Goal: Task Accomplishment & Management: Manage account settings

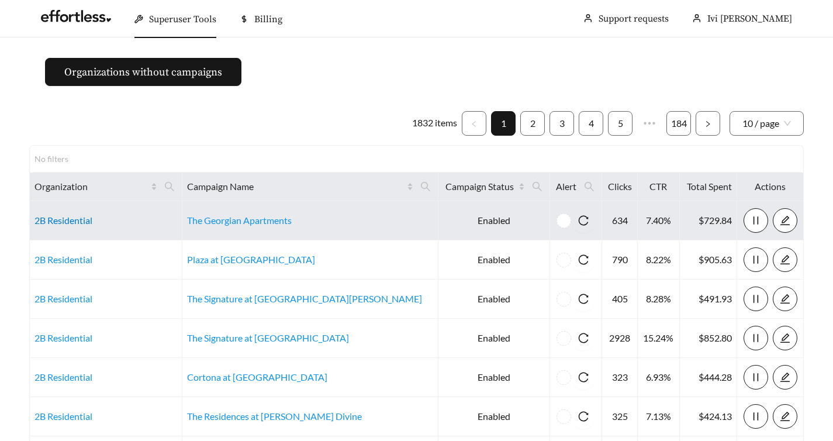
click at [48, 224] on link "2B Residential" at bounding box center [63, 219] width 58 height 11
click at [76, 223] on link "2B Residential" at bounding box center [63, 219] width 58 height 11
click at [72, 223] on link "2B Residential" at bounding box center [63, 219] width 58 height 11
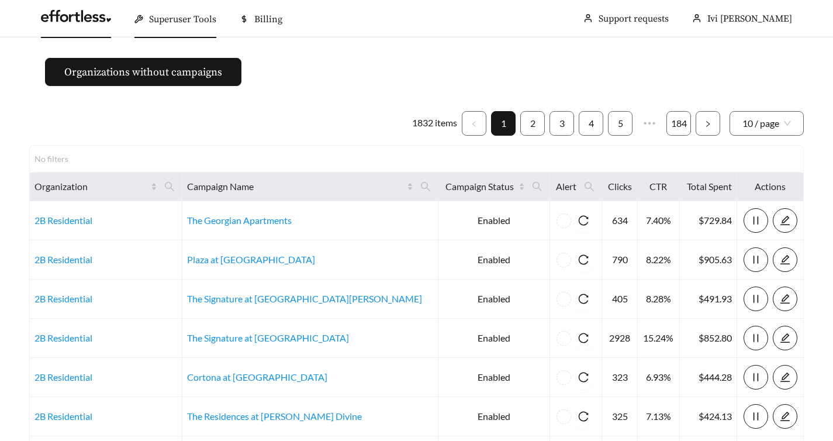
click at [92, 25] on link at bounding box center [76, 19] width 70 height 12
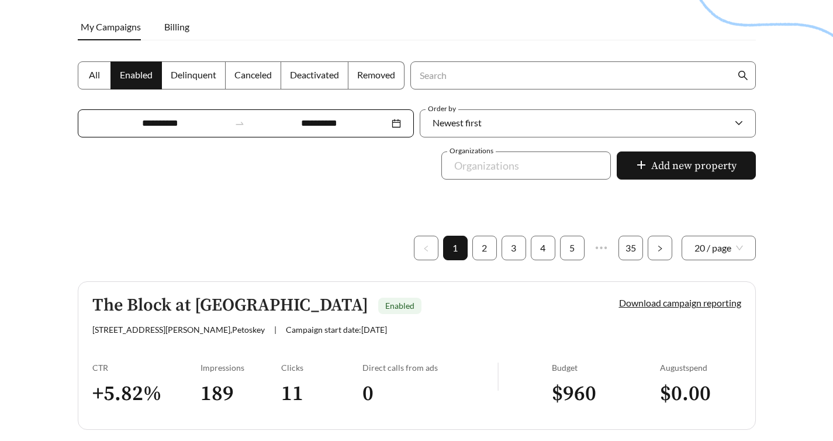
scroll to position [187, 0]
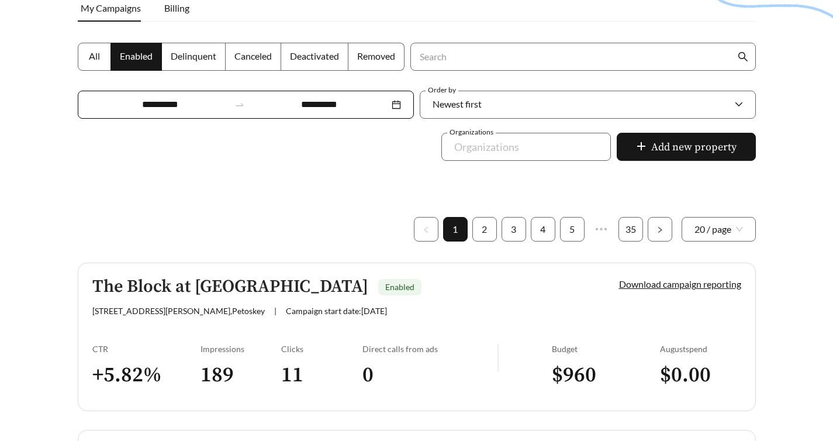
click at [448, 306] on div "1420 Standish Ave , Petoskey | Campaign start date: 2025-09-16" at bounding box center [335, 311] width 487 height 10
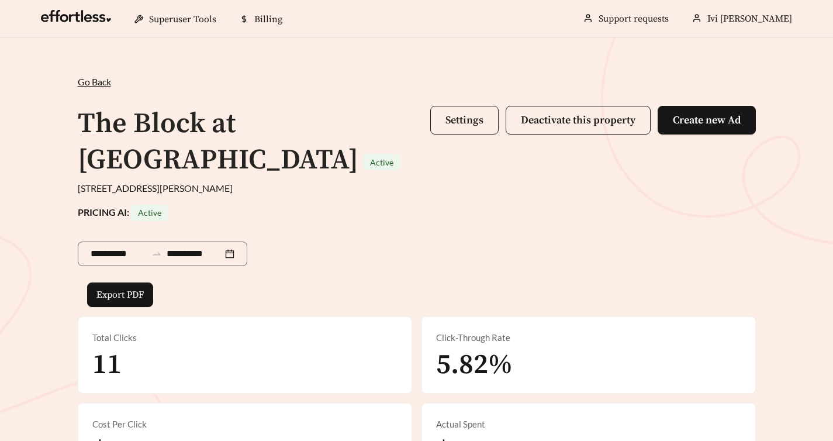
click at [475, 124] on span "Settings" at bounding box center [464, 119] width 38 height 13
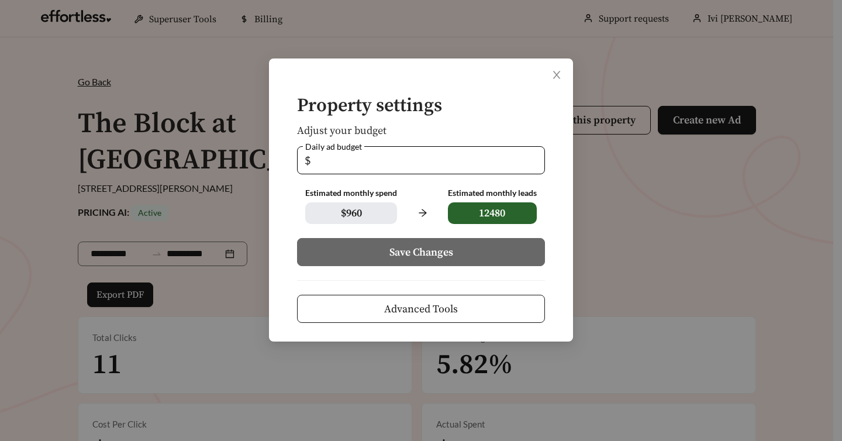
click at [402, 309] on span "Advanced Tools" at bounding box center [421, 309] width 74 height 16
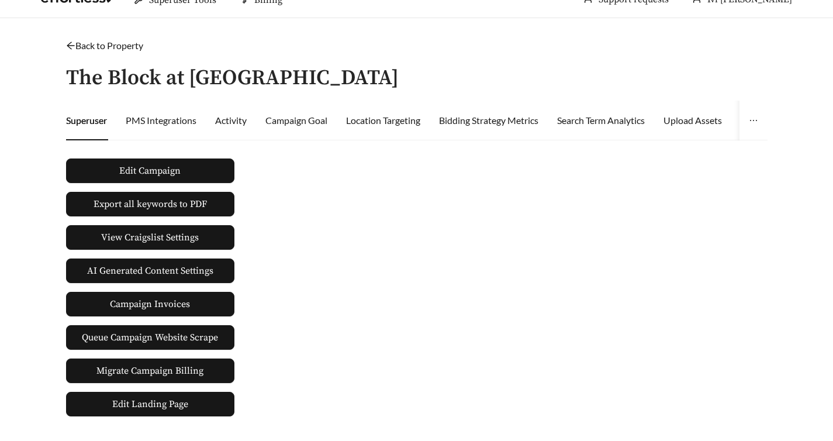
scroll to position [20, 0]
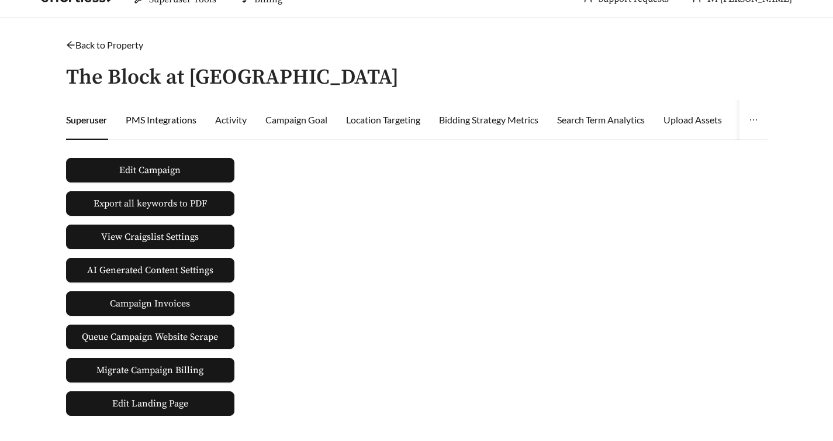
click at [177, 123] on div "PMS Integrations" at bounding box center [161, 120] width 71 height 14
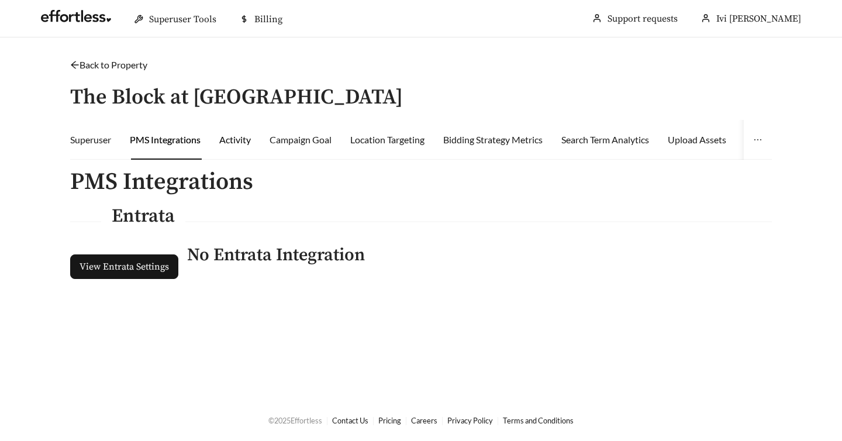
click at [241, 140] on div "Activity" at bounding box center [235, 140] width 32 height 14
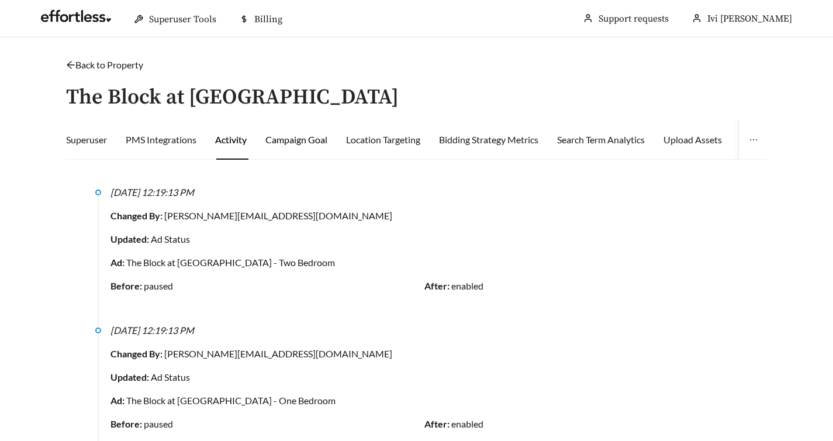
click at [283, 139] on div "Campaign Goal" at bounding box center [296, 140] width 62 height 14
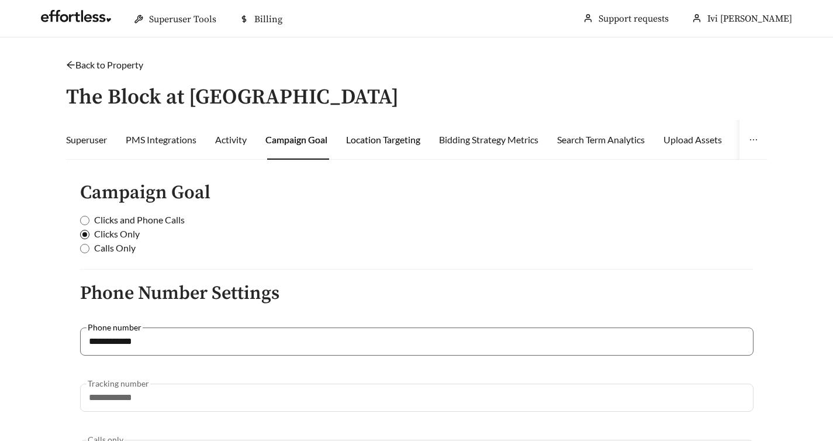
click at [393, 143] on div "Location Targeting" at bounding box center [383, 140] width 74 height 14
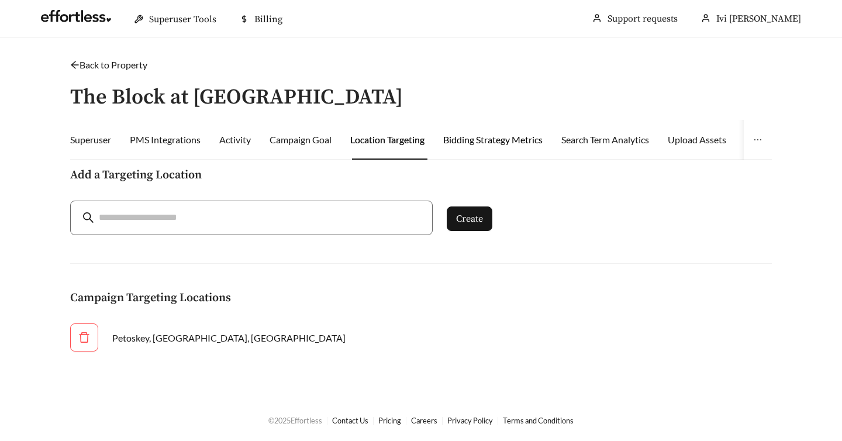
click at [484, 134] on div "Bidding Strategy Metrics" at bounding box center [492, 140] width 99 height 14
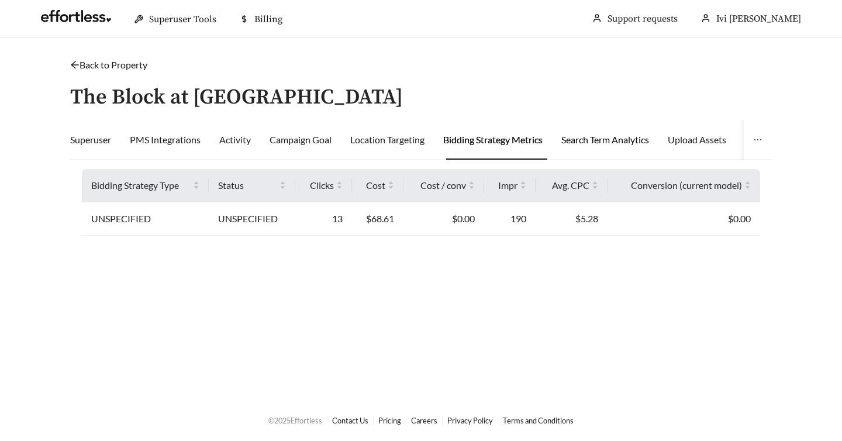
click at [590, 140] on div "Search Term Analytics" at bounding box center [605, 140] width 88 height 14
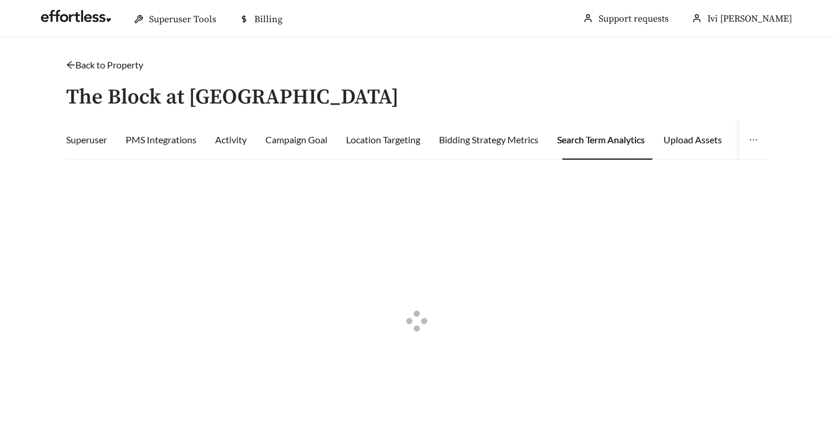
click at [690, 137] on div "Upload Assets" at bounding box center [692, 140] width 58 height 14
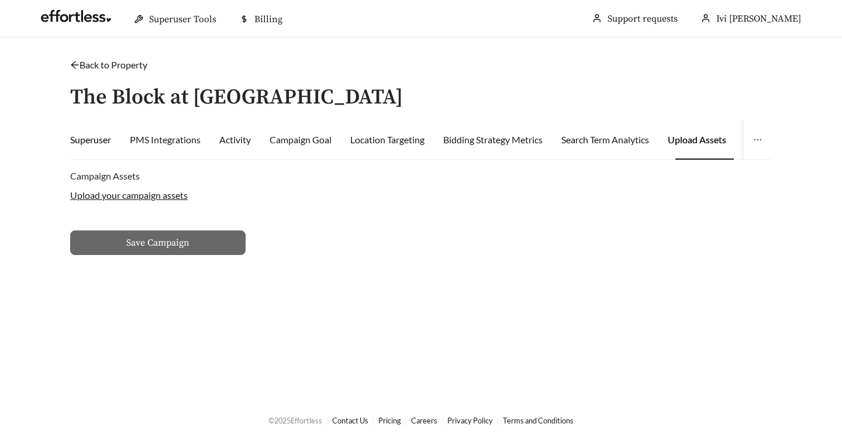
click at [88, 134] on div "Superuser" at bounding box center [90, 140] width 41 height 14
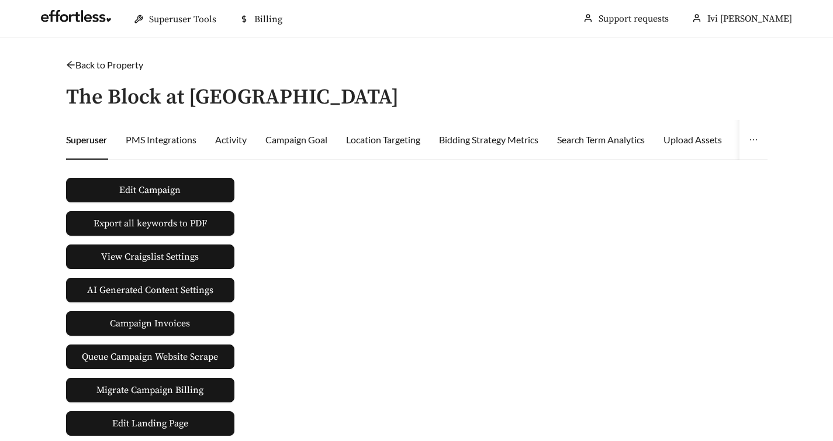
click at [71, 62] on icon "arrow-left" at bounding box center [70, 64] width 9 height 9
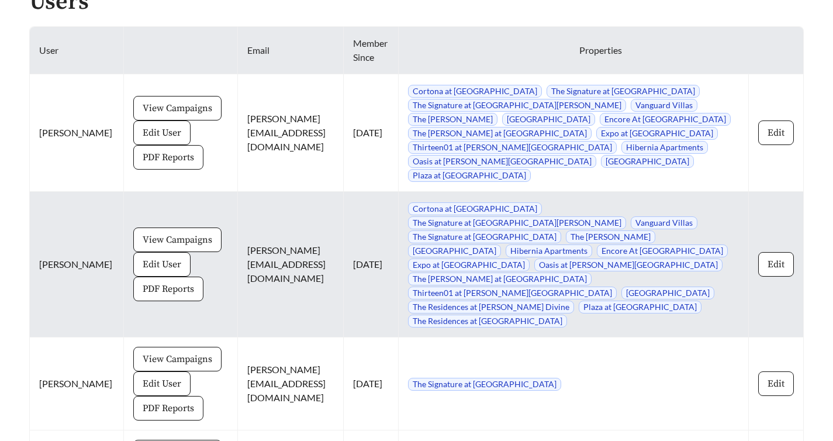
scroll to position [1037, 0]
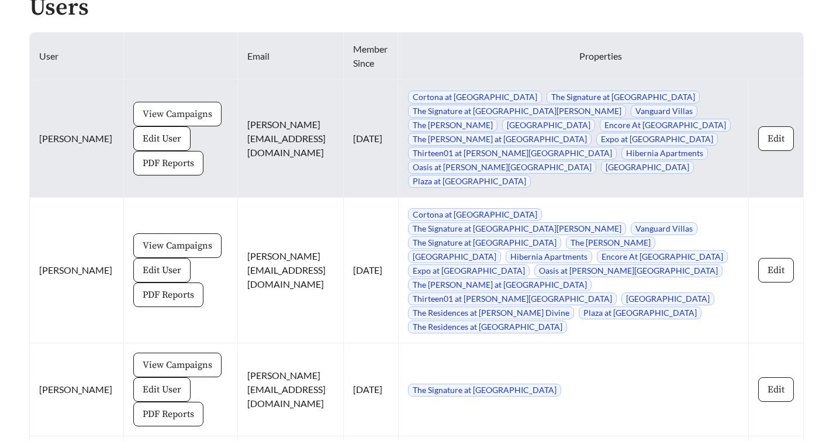
click at [184, 107] on span "View Campaigns" at bounding box center [178, 114] width 70 height 14
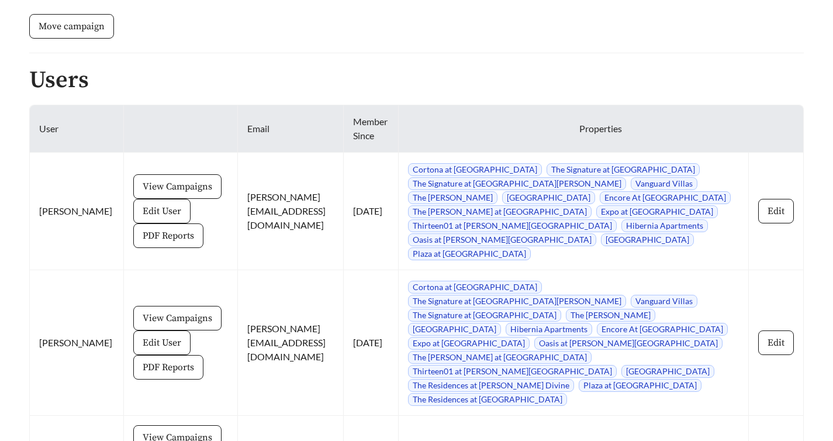
scroll to position [961, 0]
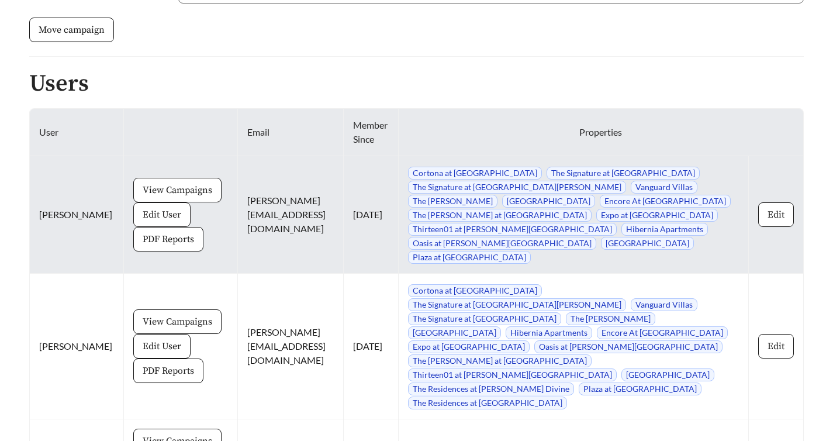
click at [154, 207] on span "Edit User" at bounding box center [162, 214] width 39 height 14
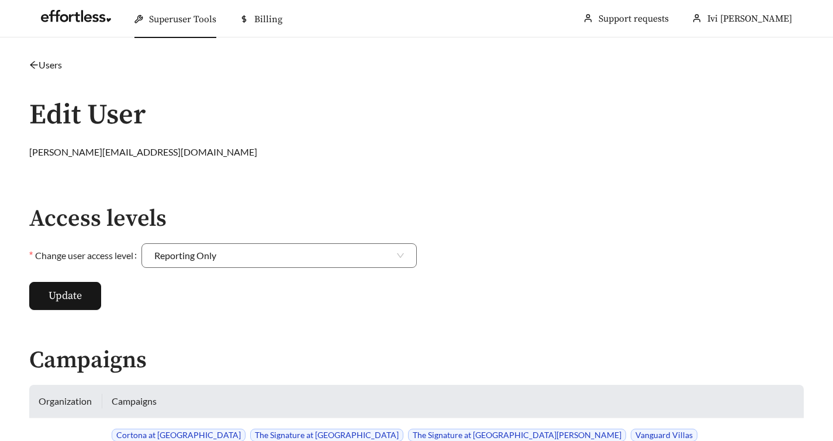
click at [32, 67] on icon "arrow-left" at bounding box center [34, 65] width 8 height 8
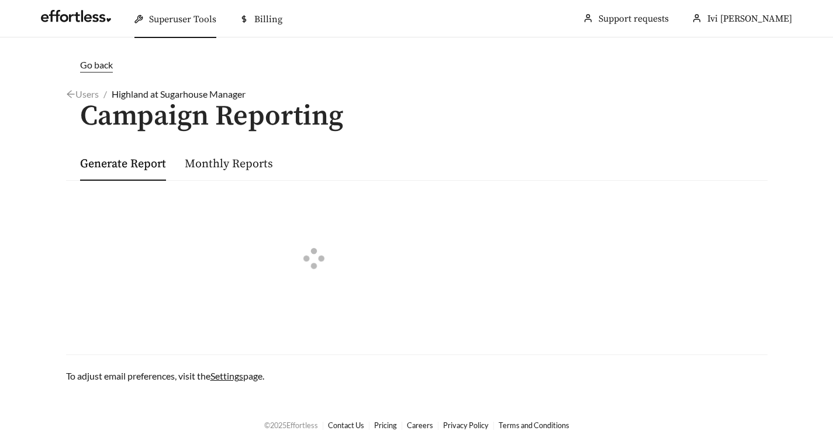
click at [102, 61] on span "Go back" at bounding box center [96, 64] width 33 height 11
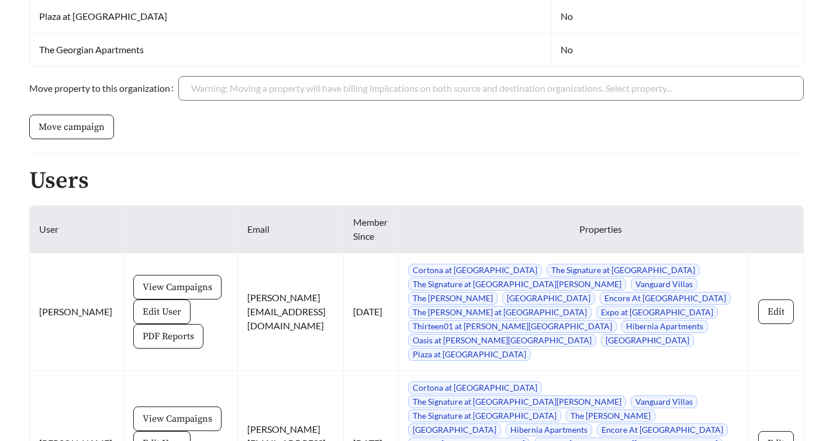
scroll to position [934, 0]
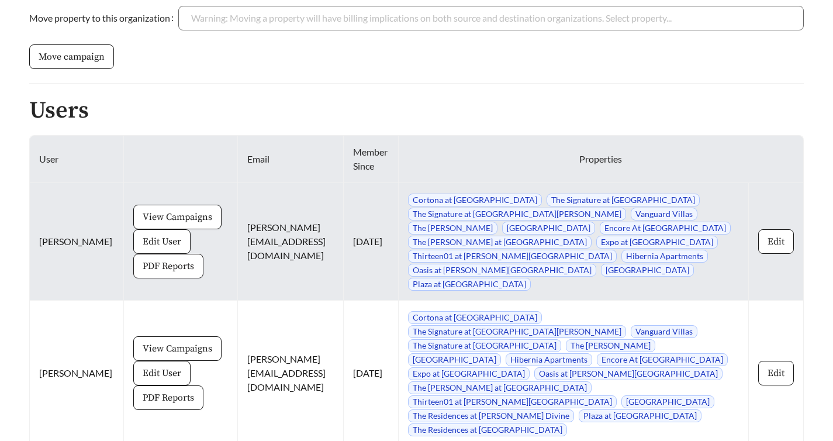
click at [153, 259] on span "PDF Reports" at bounding box center [168, 266] width 51 height 14
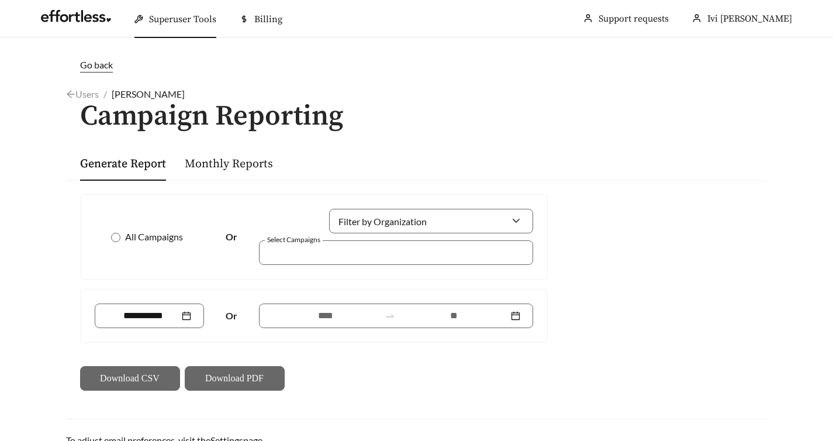
click at [244, 176] on div "Monthly Reports" at bounding box center [229, 163] width 88 height 34
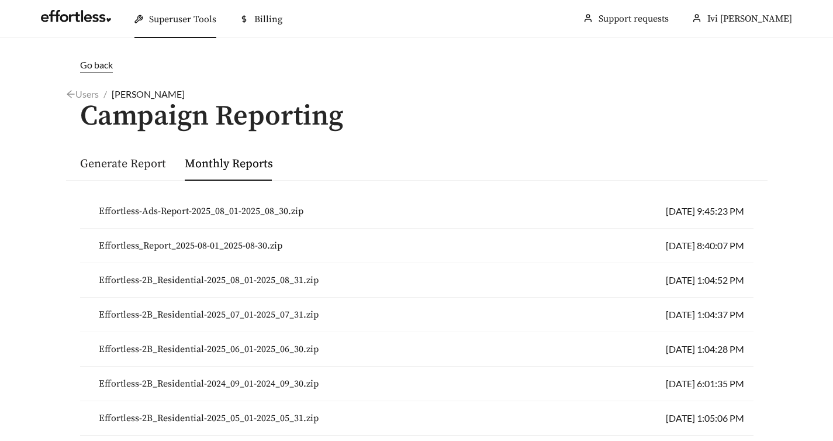
click at [155, 164] on link "Generate Report" at bounding box center [123, 164] width 86 height 15
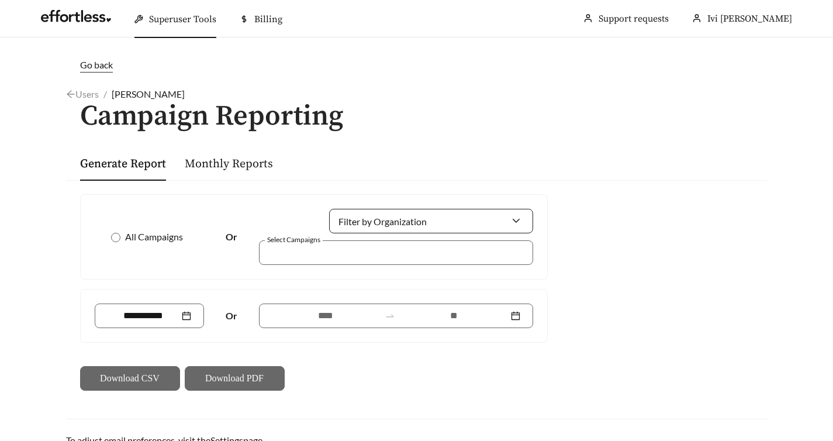
click at [402, 228] on input "Filter by Organization" at bounding box center [426, 220] width 169 height 23
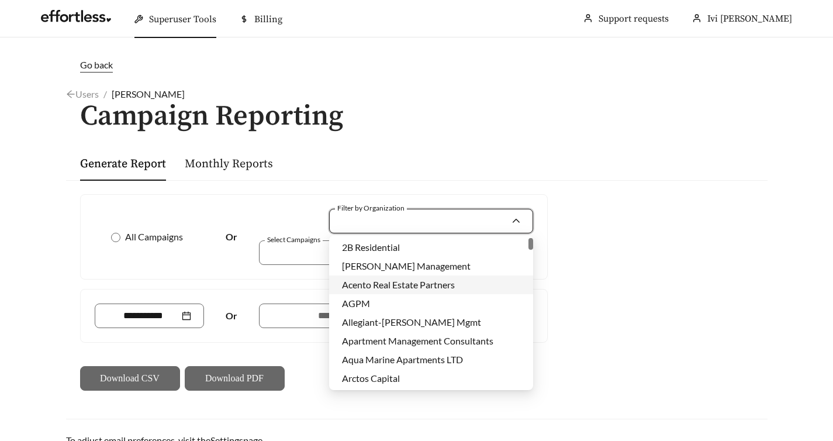
click at [696, 259] on div "All Campaigns Or Filter by Organization Select Campaigns Or Download CSV Downlo…" at bounding box center [416, 292] width 701 height 224
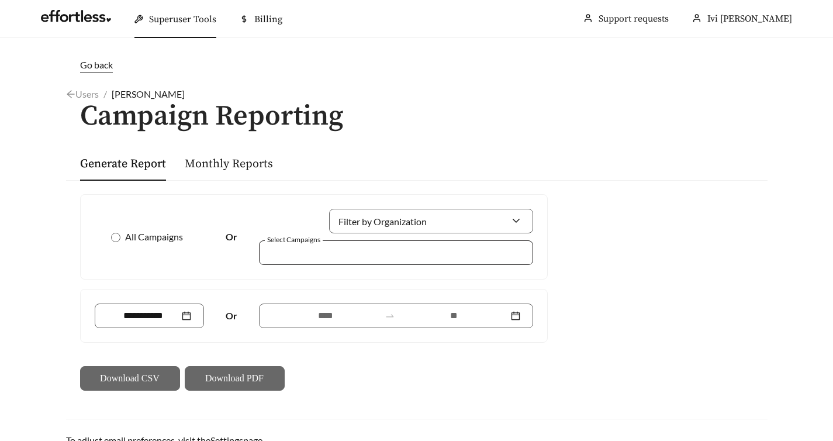
click at [496, 262] on div at bounding box center [396, 252] width 274 height 25
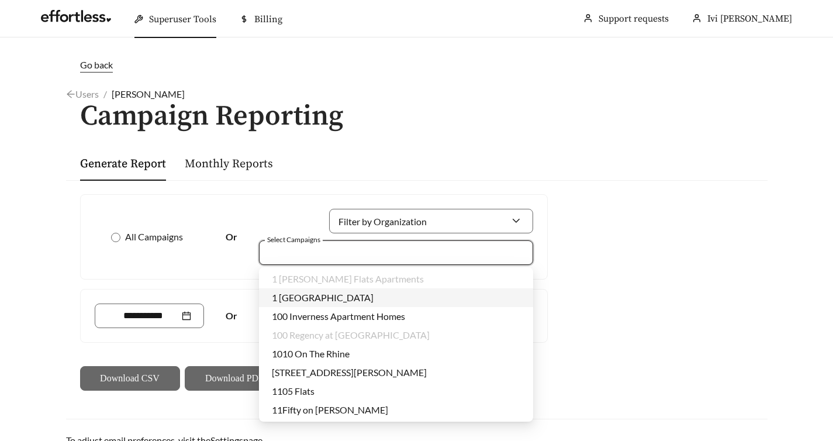
click at [608, 257] on div "All Campaigns Or Filter by Organization Select Campaigns Or Download CSV Downlo…" at bounding box center [416, 292] width 701 height 224
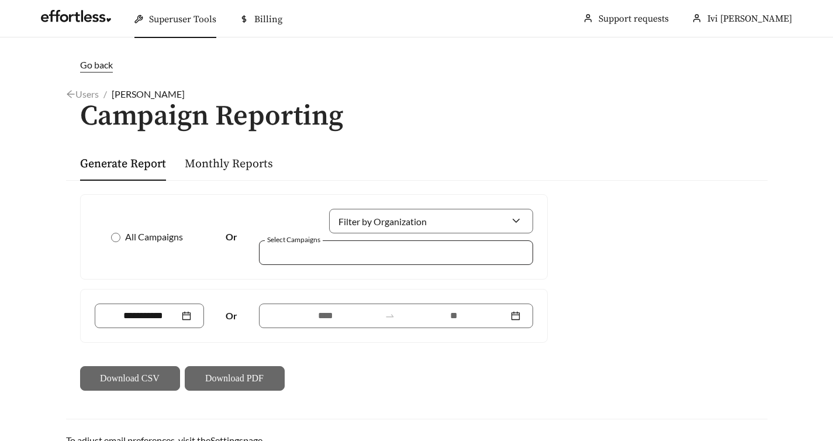
click at [493, 251] on div at bounding box center [387, 252] width 247 height 16
click at [473, 220] on input "Filter by Organization" at bounding box center [426, 220] width 169 height 23
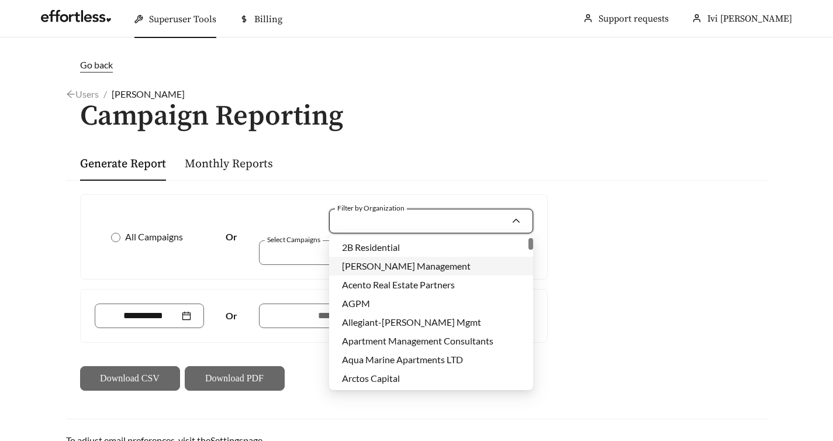
click at [459, 268] on div "A.C. Lewis Management" at bounding box center [431, 265] width 178 height 13
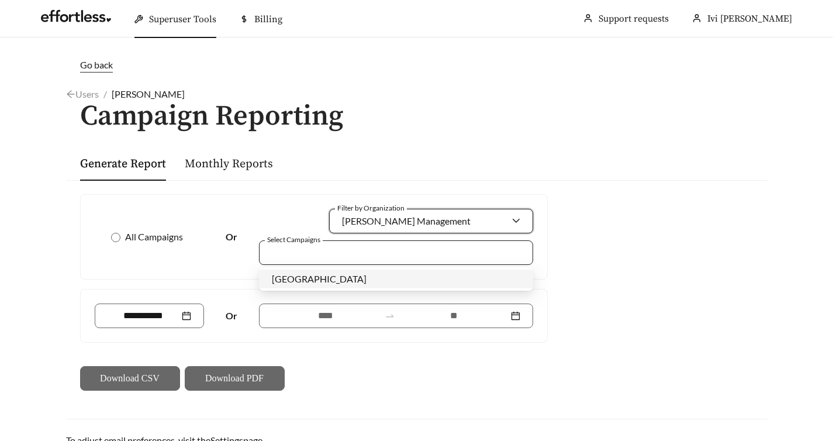
click at [461, 258] on div at bounding box center [387, 252] width 247 height 16
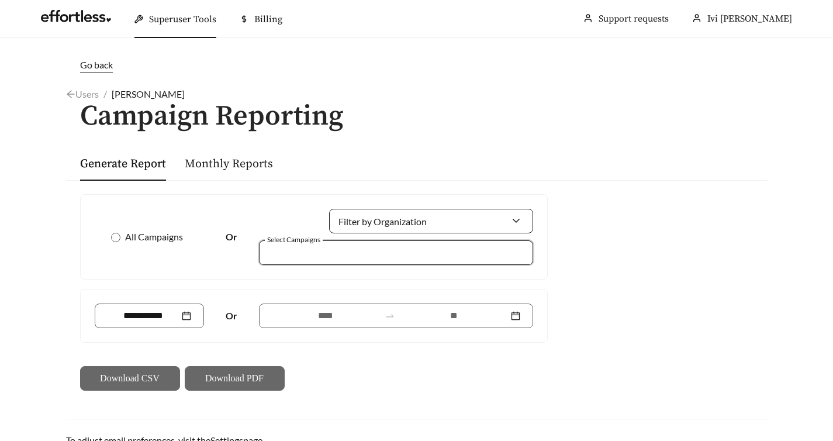
click at [515, 221] on div at bounding box center [431, 221] width 204 height 25
click at [593, 229] on div "All Campaigns Or Filter by Organization Select Campaigns Or Download CSV Downlo…" at bounding box center [416, 292] width 701 height 224
click at [313, 312] on input at bounding box center [326, 316] width 108 height 14
click at [600, 286] on div "All Campaigns Or Filter by Organization Select Campaigns Or Download CSV Downlo…" at bounding box center [416, 292] width 701 height 224
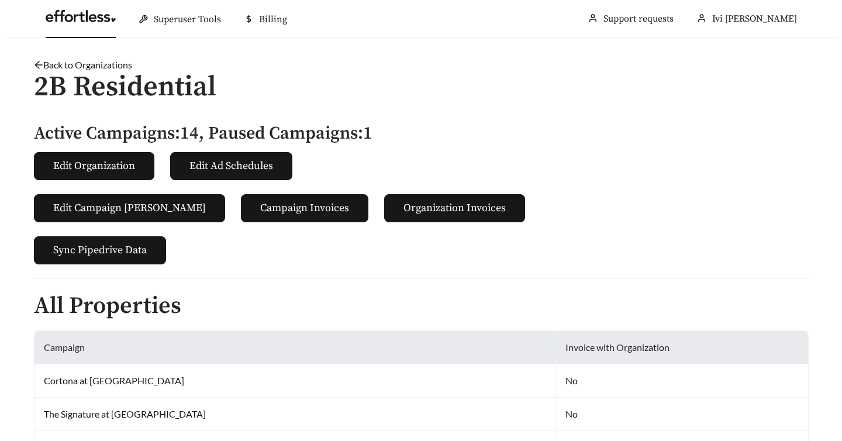
scroll to position [934, 0]
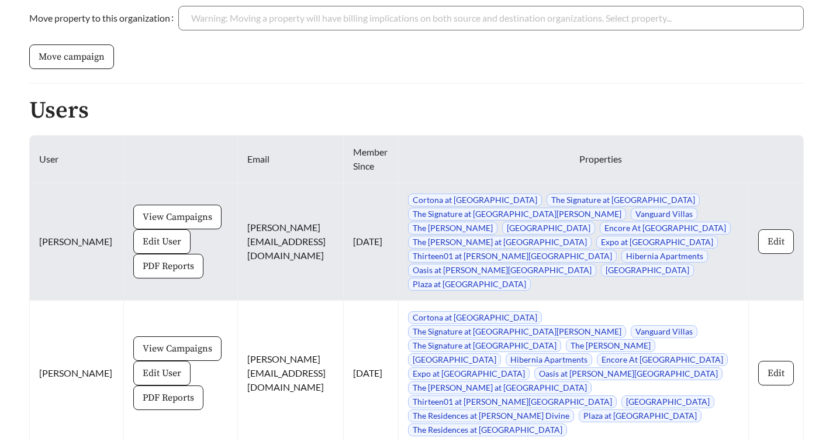
click at [779, 234] on span "Edit" at bounding box center [775, 241] width 17 height 14
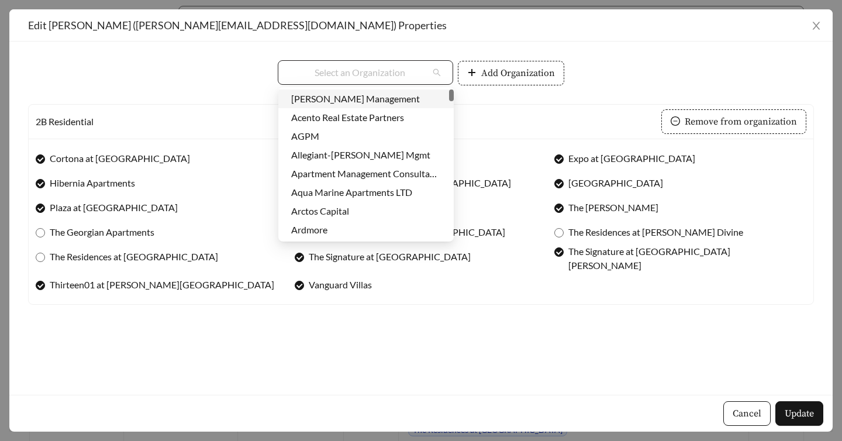
click at [447, 70] on div "Select an Organization" at bounding box center [365, 72] width 175 height 25
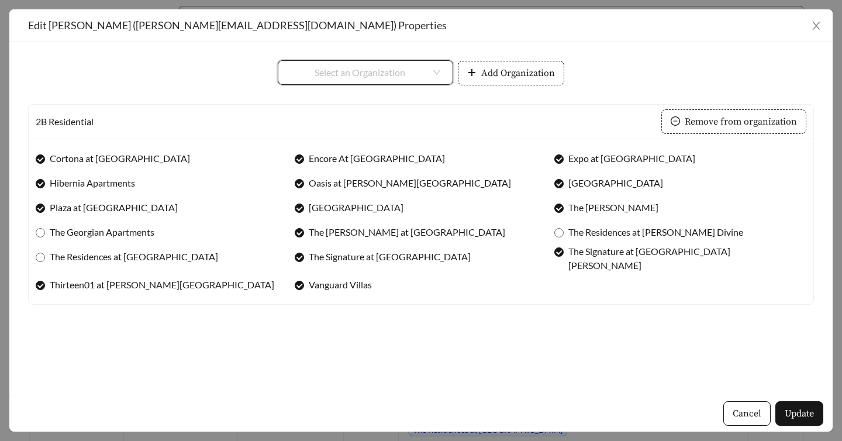
click at [432, 75] on div "Select an Organization" at bounding box center [365, 72] width 175 height 25
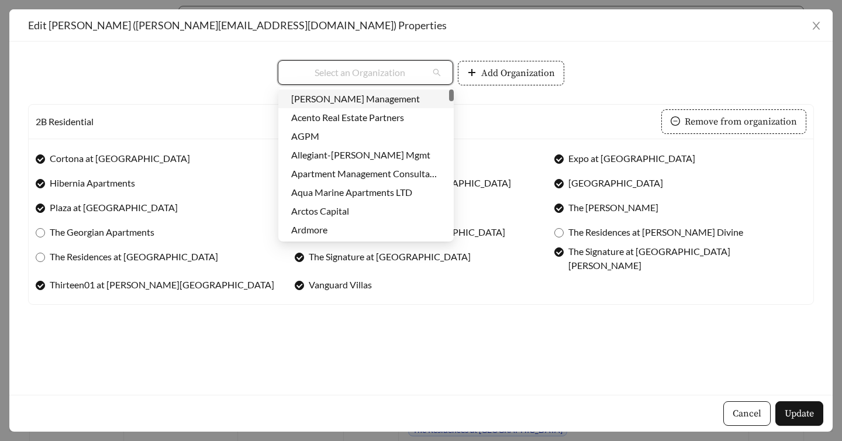
click at [604, 49] on div "**********" at bounding box center [420, 217] width 823 height 353
